Goal: Transaction & Acquisition: Obtain resource

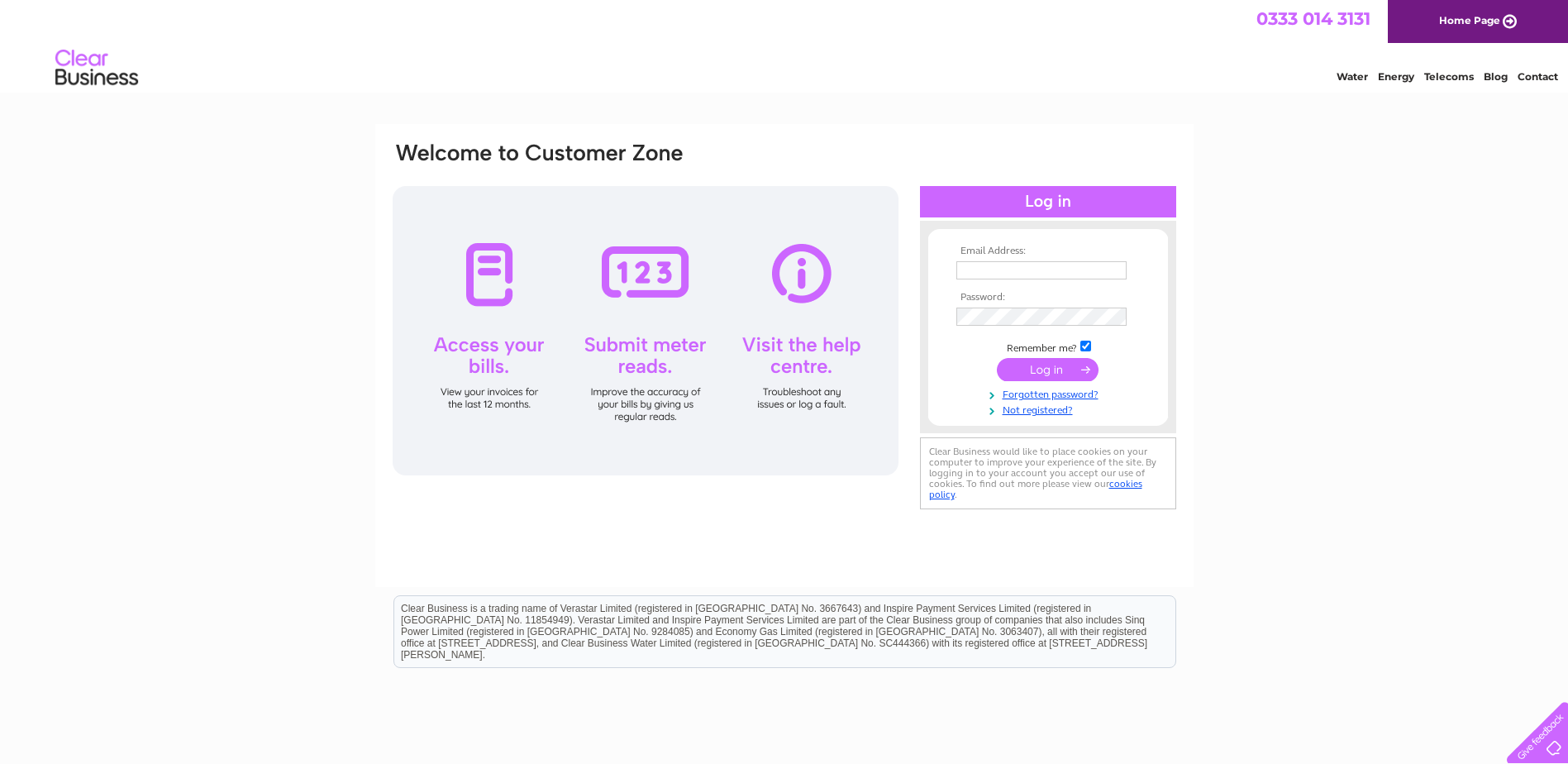
type input "[DOMAIN_NAME][EMAIL_ADDRESS][DOMAIN_NAME]"
click at [1059, 371] on input "submit" at bounding box center [1048, 370] width 101 height 23
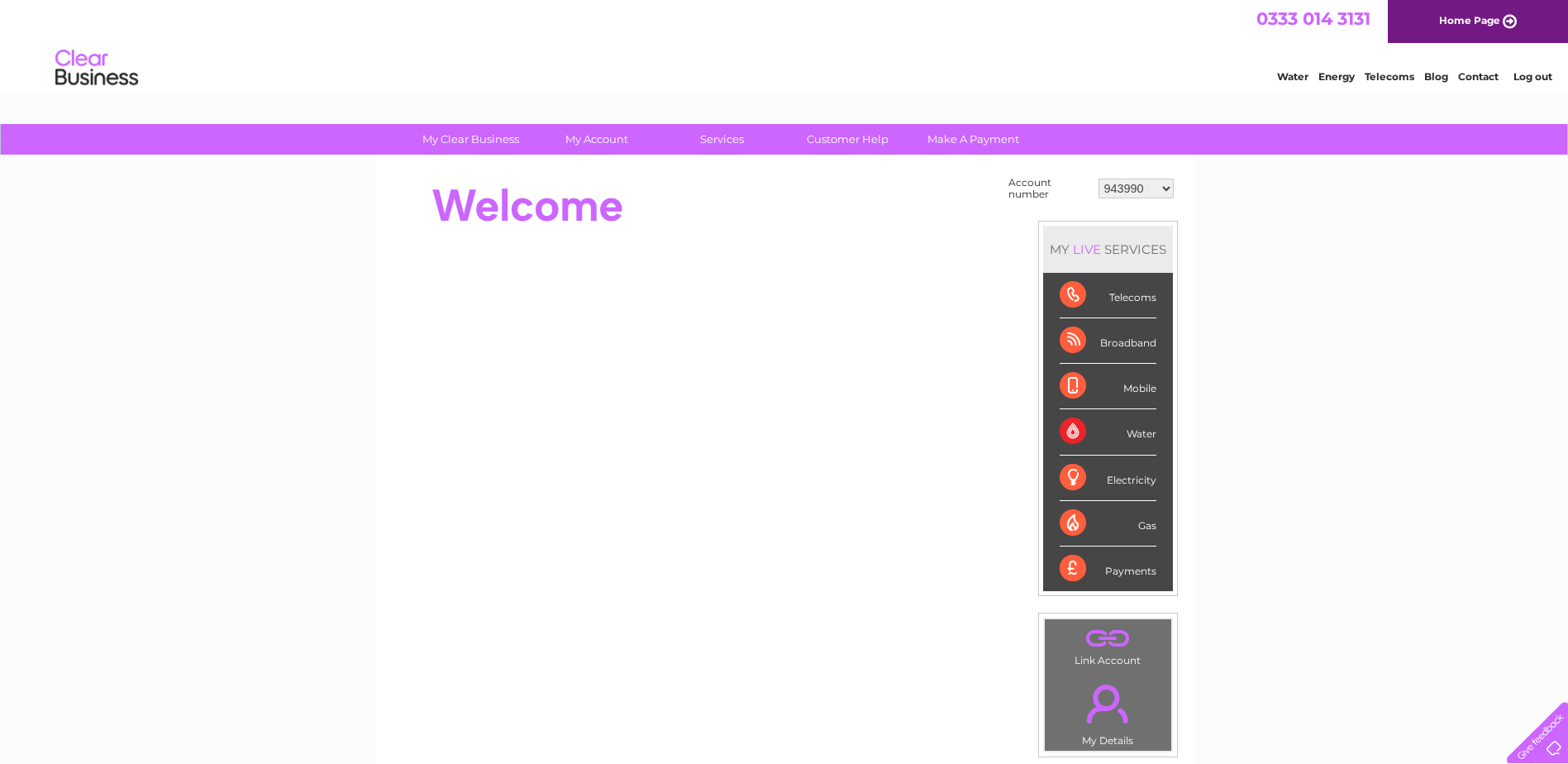
click at [1134, 193] on select "943990 997180 1100436 1136008 1145621 3025650 30264716 30265126 30274253 302771…" at bounding box center [1135, 188] width 75 height 20
select select "30323831"
click at [1098, 179] on select "943990 997180 1100436 1136008 1145621 3025650 30264716 30265126 30274253 302771…" at bounding box center [1135, 188] width 75 height 20
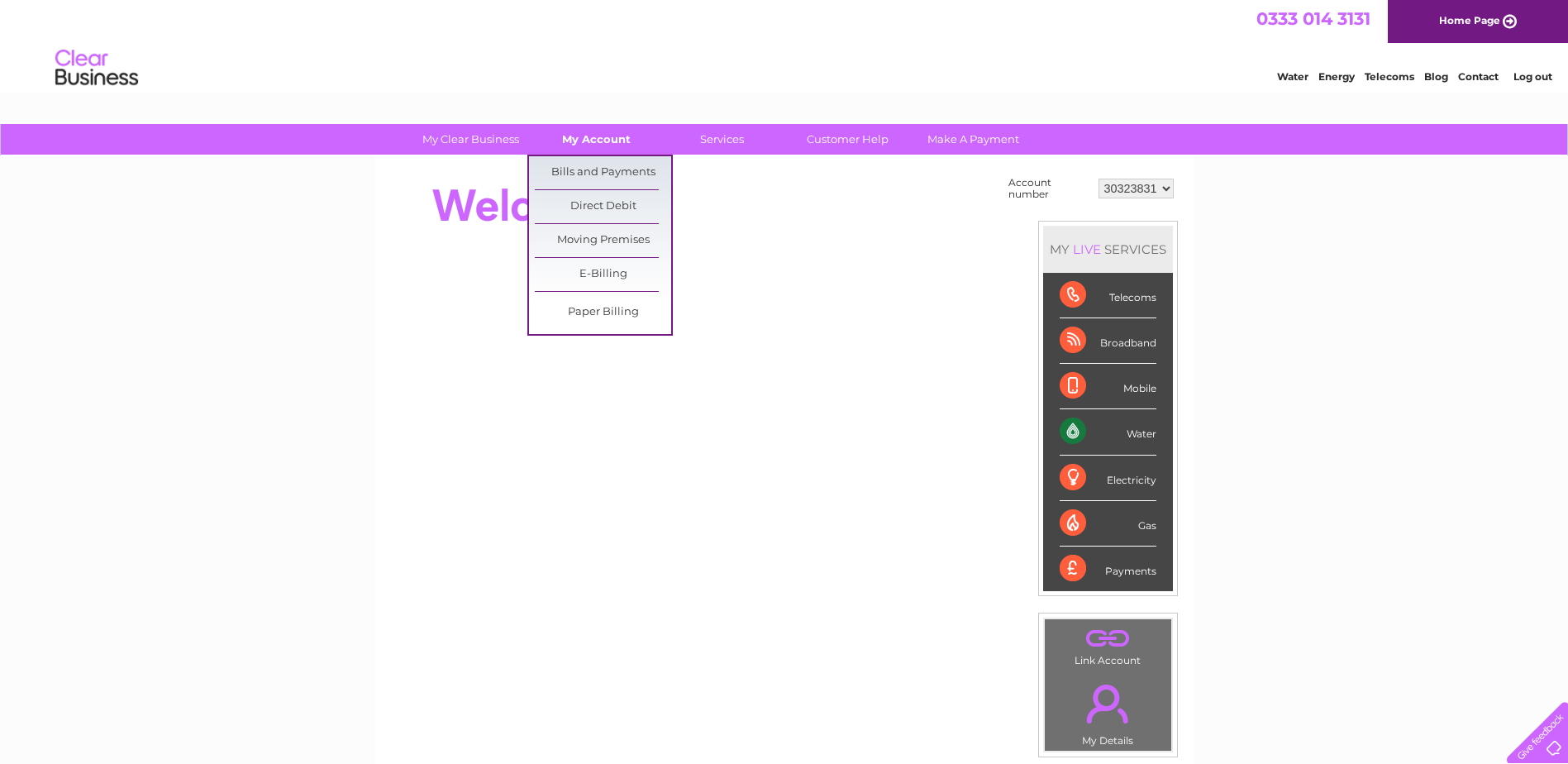
drag, startPoint x: 0, startPoint y: 0, endPoint x: 588, endPoint y: 144, distance: 605.4
click at [588, 144] on link "My Account" at bounding box center [596, 139] width 137 height 31
click at [592, 168] on link "Bills and Payments" at bounding box center [603, 173] width 137 height 33
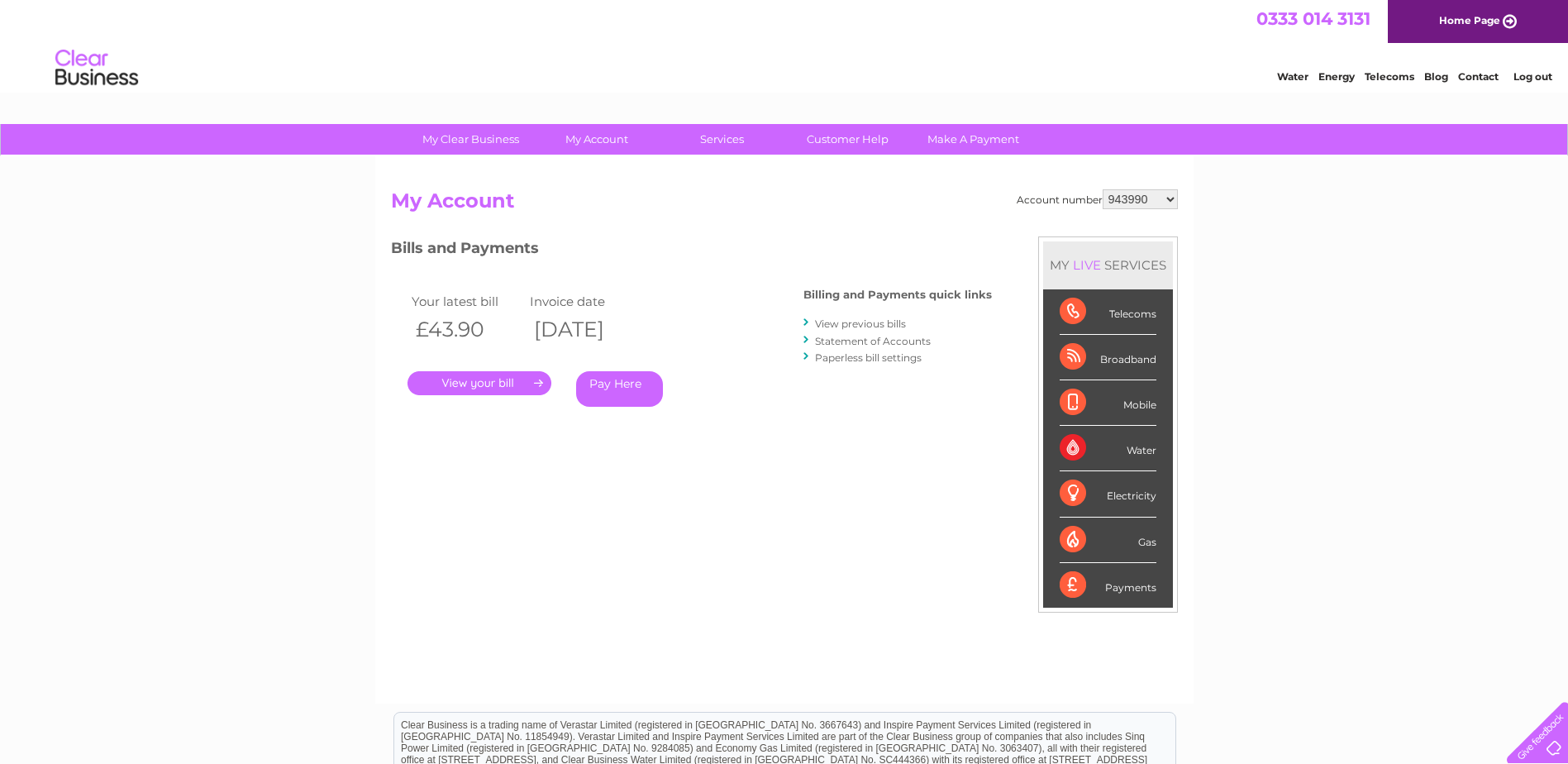
click at [1118, 203] on select "943990 997180 1100436 1136008 1145621 3025650 30264716 30265126 30274253 302771…" at bounding box center [1140, 199] width 75 height 20
select select "30323831"
click at [1103, 189] on select "943990 997180 1100436 1136008 1145621 3025650 30264716 30265126 30274253 302771…" at bounding box center [1140, 199] width 75 height 20
click at [513, 386] on link "." at bounding box center [479, 383] width 144 height 24
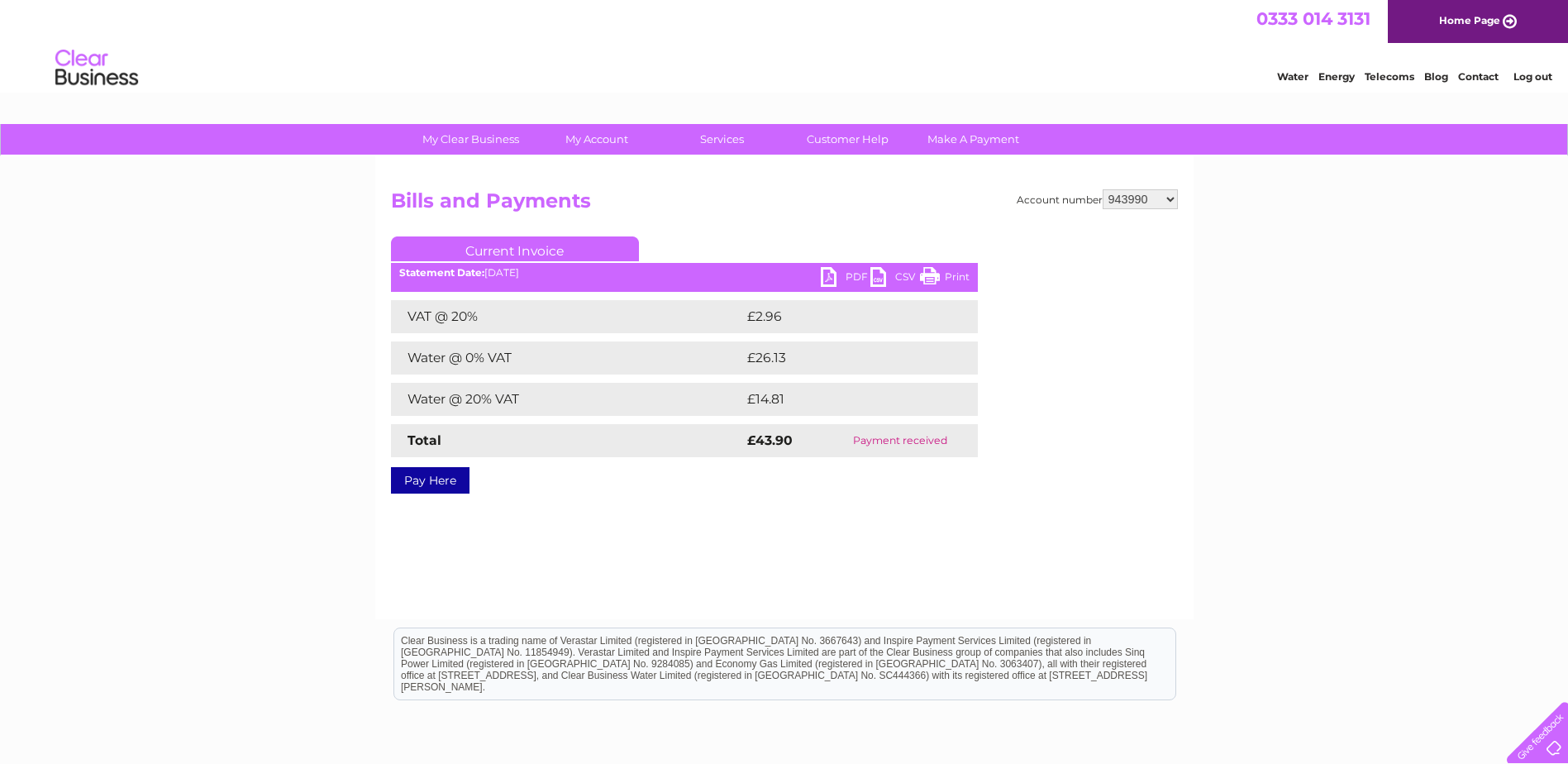
click at [1134, 202] on select "943990 997180 1100436 1136008 1145621 3025650 30264716 30265126 30274253 302771…" at bounding box center [1140, 199] width 75 height 20
select select "30323831"
click at [1103, 189] on select "943990 997180 1100436 1136008 1145621 3025650 30264716 30265126 30274253 302771…" at bounding box center [1140, 199] width 75 height 20
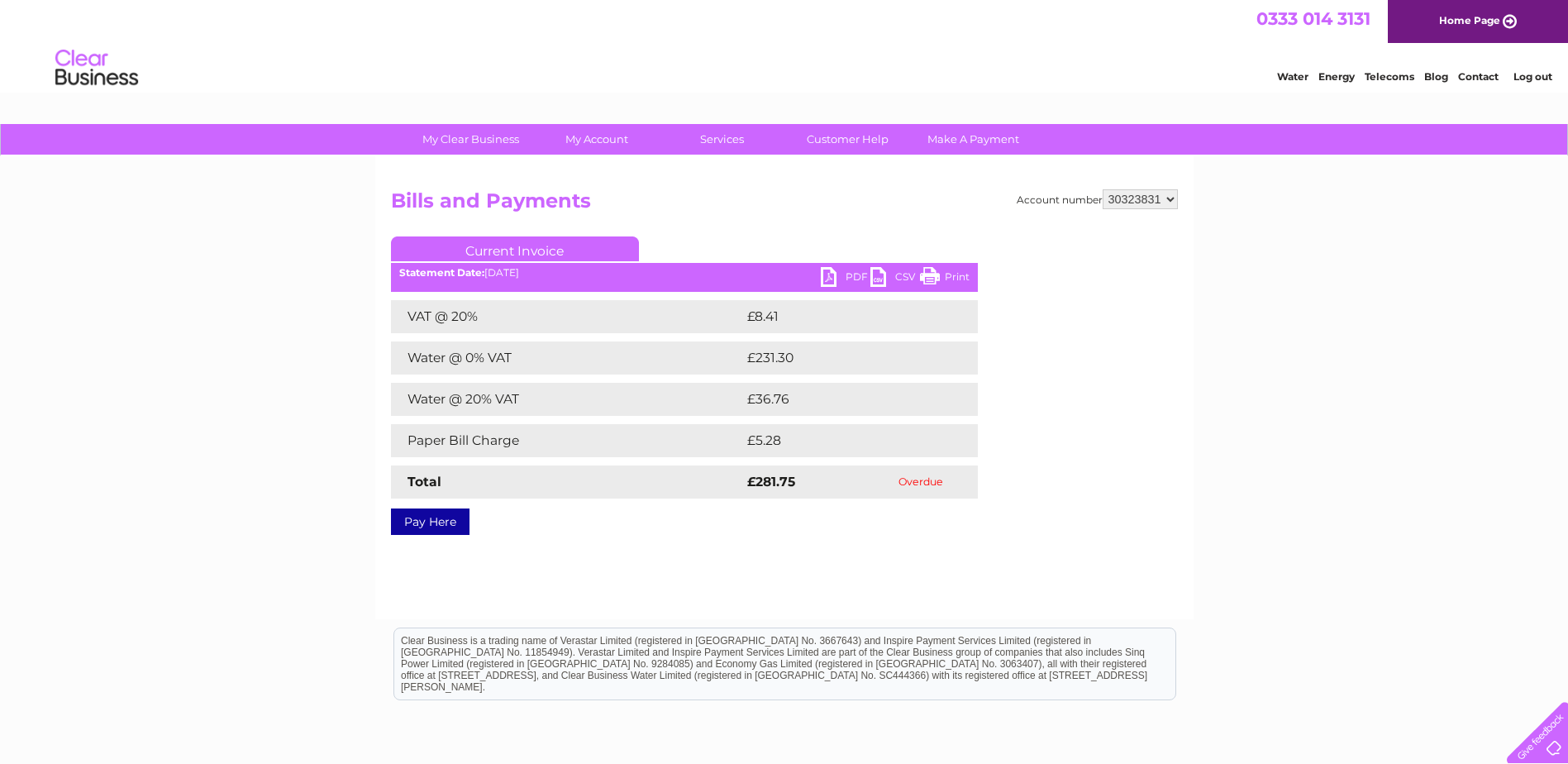
click at [838, 280] on link "PDF" at bounding box center [845, 279] width 50 height 24
click at [1164, 205] on select "943990 997180 1100436 1136008 1145621 3025650 30264716 30265126 30274253 302771…" at bounding box center [1140, 199] width 75 height 20
click at [1293, 482] on div "My Clear Business Login Details My Details My Preferences Link Account My Accou…" at bounding box center [784, 513] width 1568 height 777
click at [1173, 202] on select "943990 997180 1100436 1136008 1145621 3025650 30264716 30265126 30274253 302771…" at bounding box center [1140, 199] width 75 height 20
select select "30322424"
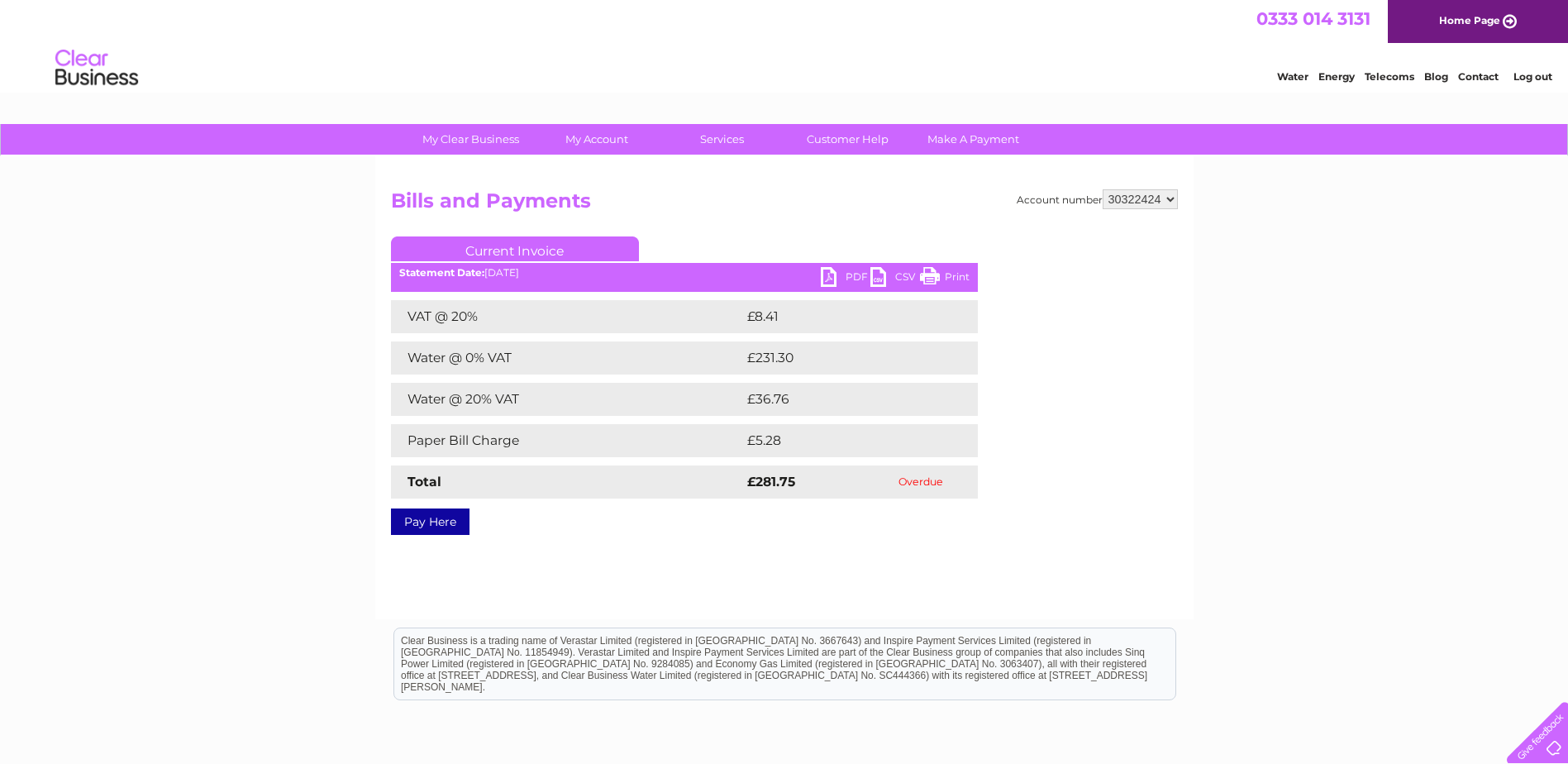
click at [1103, 189] on select "943990 997180 1100436 1136008 1145621 3025650 30264716 30265126 30274253 302771…" at bounding box center [1140, 199] width 75 height 20
